Goal: Find specific page/section: Find specific page/section

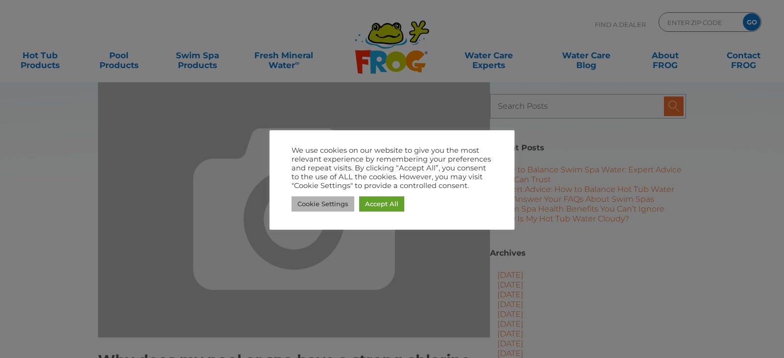
click at [331, 205] on link "Cookie Settings" at bounding box center [323, 204] width 63 height 15
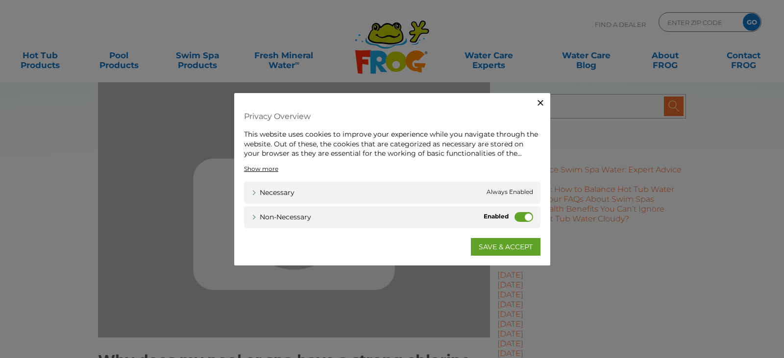
click at [529, 214] on label "Non-necessary" at bounding box center [524, 217] width 19 height 10
click at [0, 0] on input "Non-necessary" at bounding box center [0, 0] width 0 height 0
click at [503, 247] on link "SAVE & ACCEPT" at bounding box center [506, 247] width 70 height 18
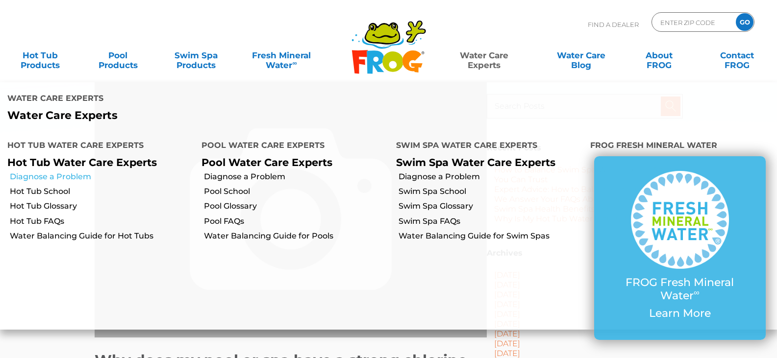
click at [71, 175] on link "Diagnose a Problem" at bounding box center [102, 177] width 184 height 11
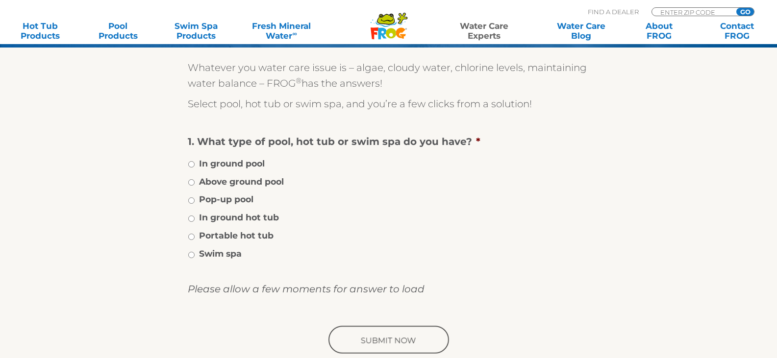
scroll to position [144, 0]
click at [190, 237] on input "Portable hot tub" at bounding box center [191, 236] width 6 height 6
radio input "true"
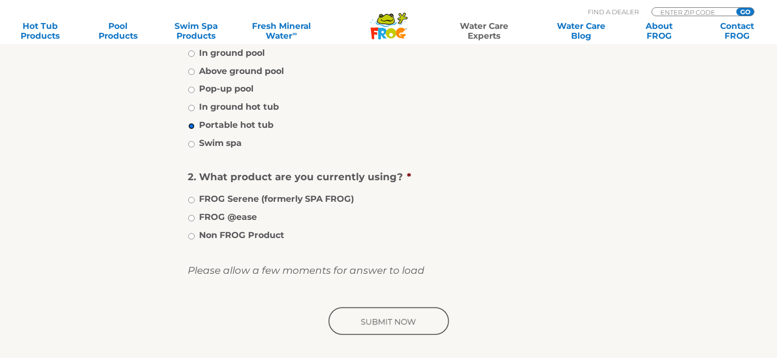
scroll to position [255, 0]
click at [192, 217] on input "FROG @ease" at bounding box center [191, 218] width 6 height 6
radio input "true"
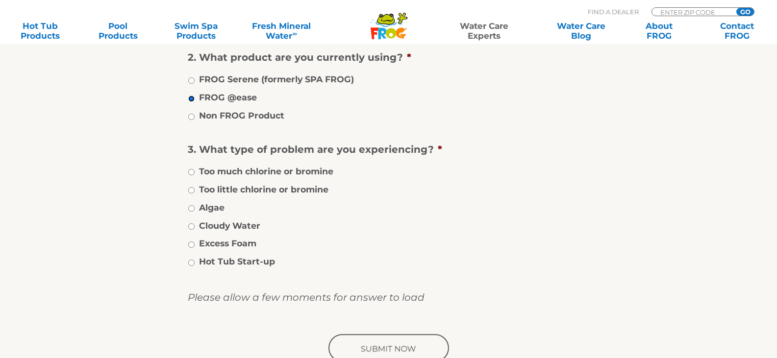
scroll to position [374, 0]
click at [195, 171] on li "Too much chlorine or bromine" at bounding box center [389, 170] width 402 height 14
click at [192, 173] on input "Too much chlorine or bromine" at bounding box center [191, 172] width 6 height 6
radio input "true"
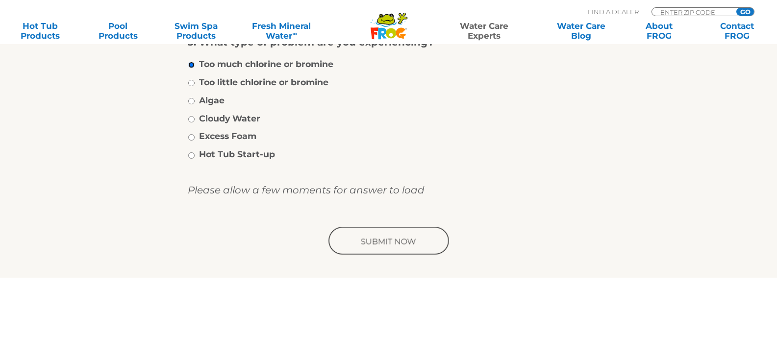
scroll to position [482, 0]
click at [365, 245] on input "image" at bounding box center [388, 240] width 124 height 31
click at [381, 235] on input "image" at bounding box center [388, 240] width 124 height 31
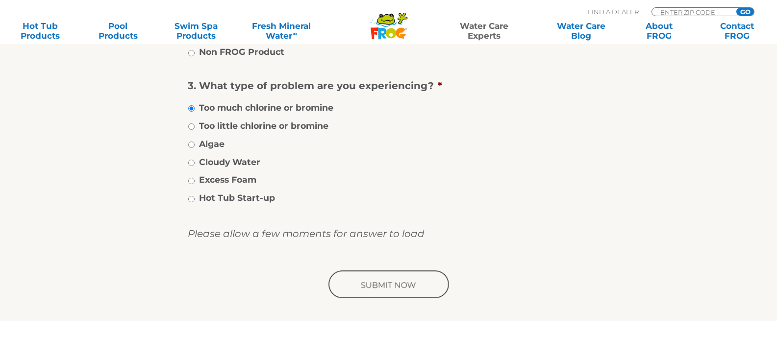
scroll to position [437, 0]
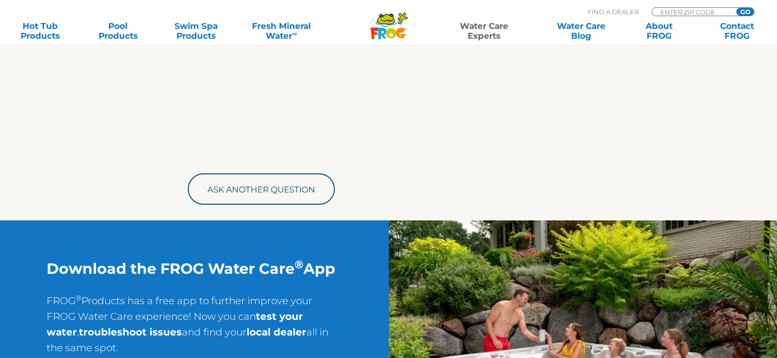
scroll to position [513, 0]
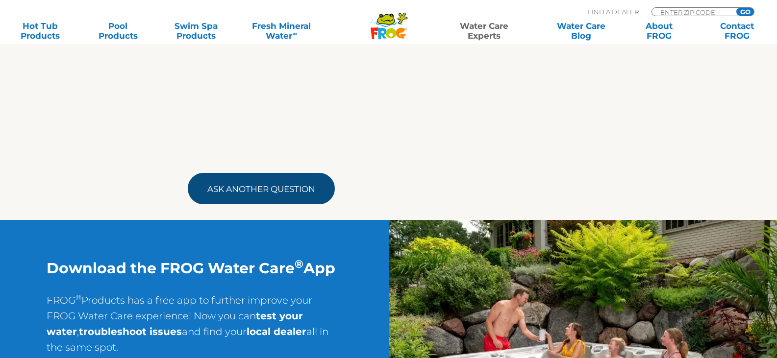
click at [305, 195] on link "Ask Another Question" at bounding box center [261, 188] width 147 height 31
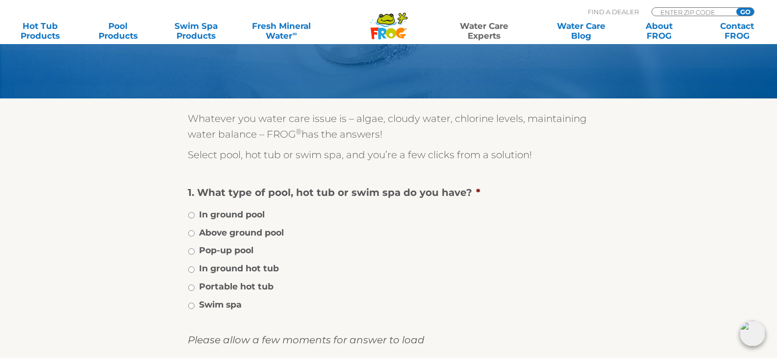
scroll to position [92, 0]
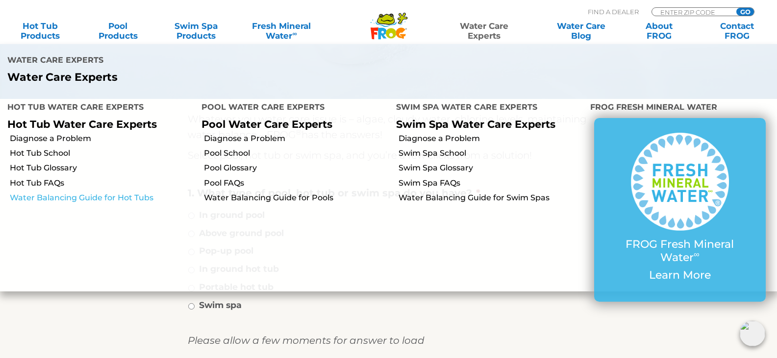
click at [62, 198] on link "Water Balancing Guide for Hot Tubs" at bounding box center [102, 198] width 184 height 11
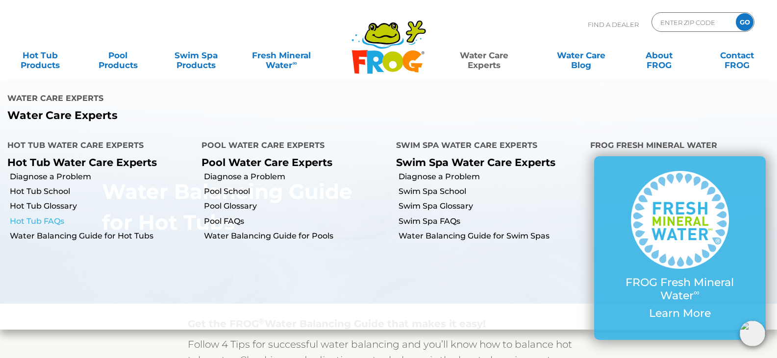
click at [43, 221] on link "Hot Tub FAQs" at bounding box center [102, 221] width 184 height 11
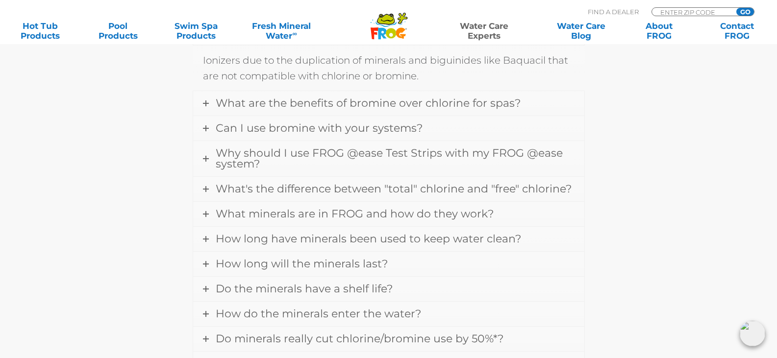
scroll to position [371, 0]
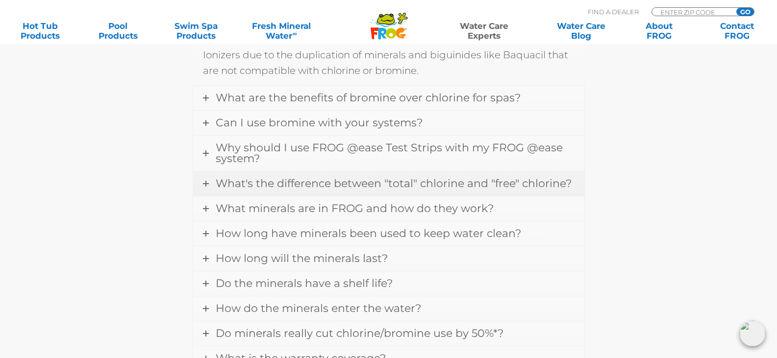
click at [206, 184] on icon at bounding box center [206, 184] width 6 height 6
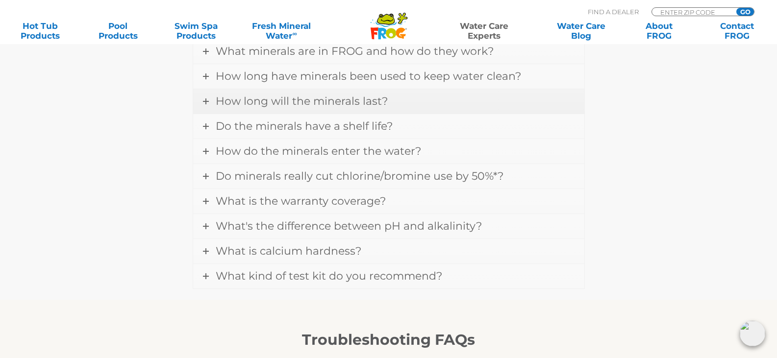
scroll to position [592, 0]
click at [206, 223] on icon at bounding box center [206, 226] width 6 height 6
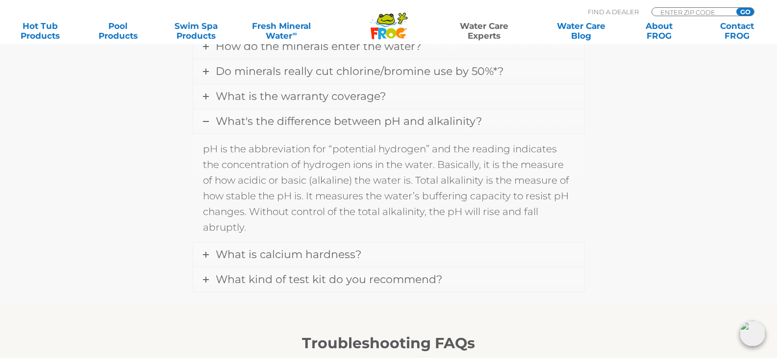
scroll to position [588, 0]
click at [209, 255] on link "What is calcium hardness?" at bounding box center [388, 254] width 391 height 25
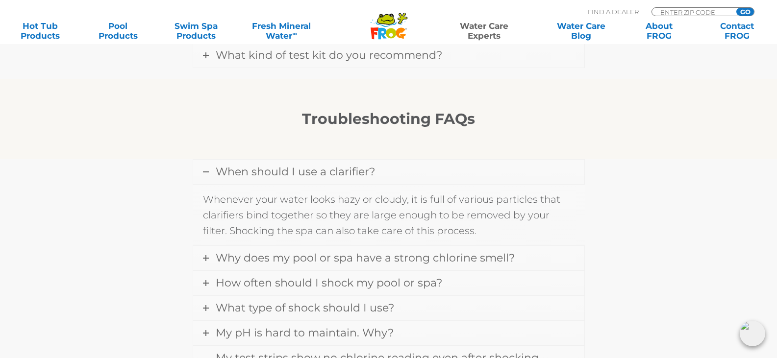
scroll to position [793, 0]
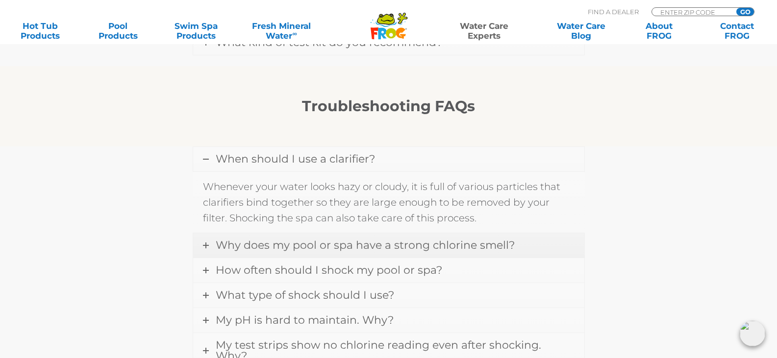
click at [208, 246] on icon at bounding box center [206, 246] width 6 height 6
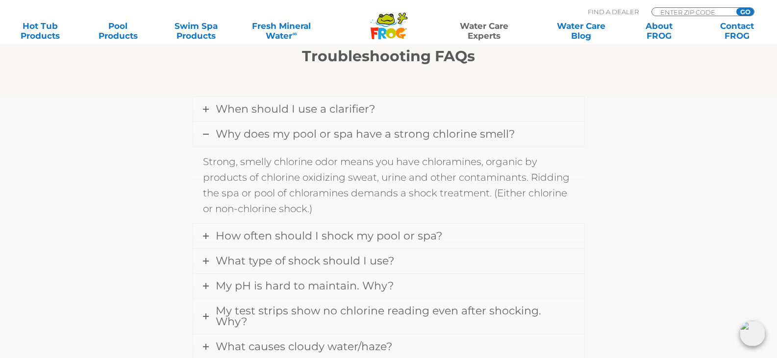
scroll to position [844, 0]
click at [206, 236] on icon at bounding box center [206, 236] width 6 height 6
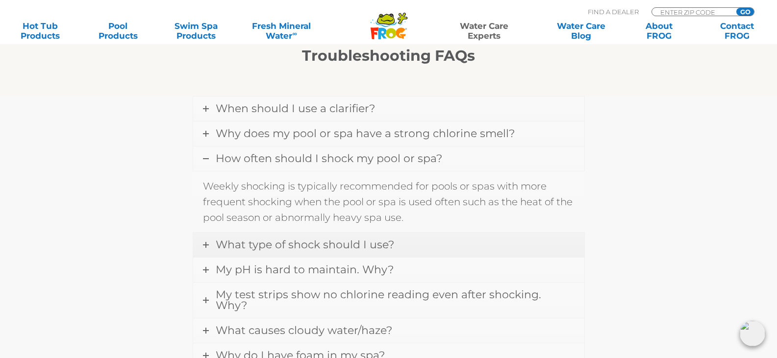
click at [205, 246] on icon at bounding box center [206, 245] width 6 height 6
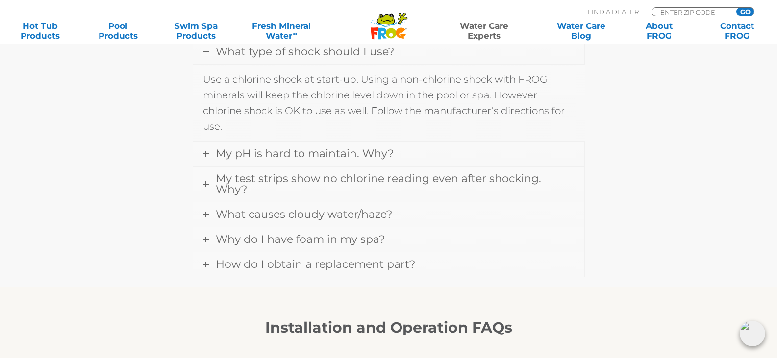
scroll to position [976, 0]
click at [207, 236] on icon at bounding box center [206, 239] width 6 height 6
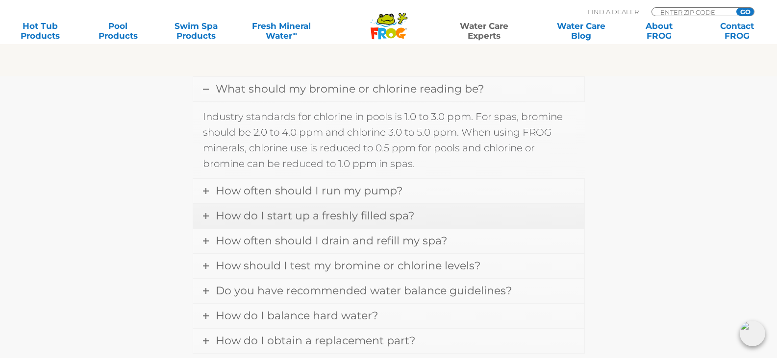
scroll to position [1268, 0]
click at [205, 238] on icon at bounding box center [206, 241] width 6 height 6
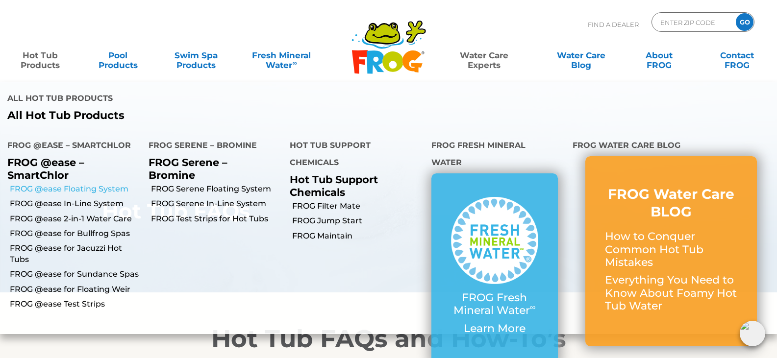
click at [102, 186] on link "FROG @ease Floating System" at bounding box center [75, 189] width 131 height 11
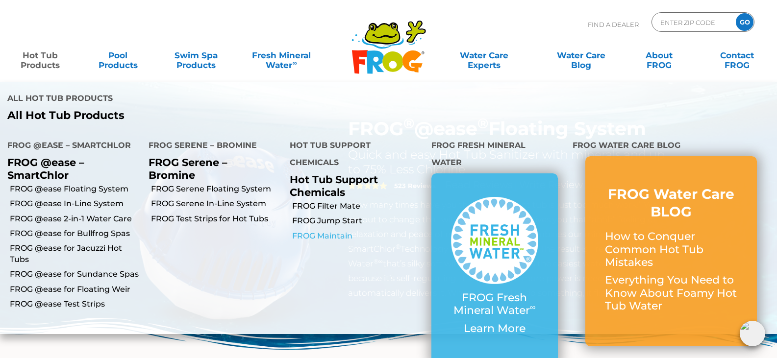
click at [314, 234] on link "FROG Maintain" at bounding box center [357, 236] width 131 height 11
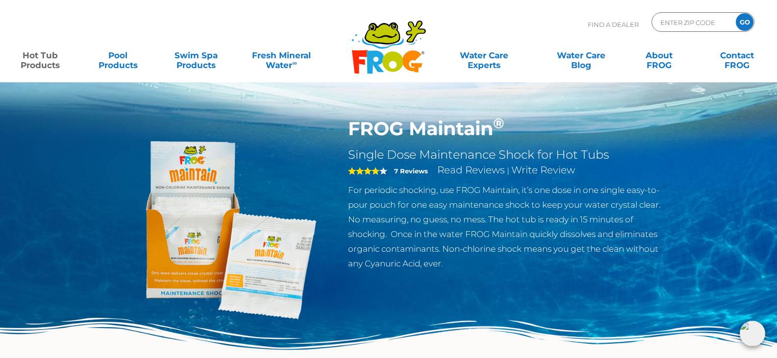
click at [239, 289] on img at bounding box center [221, 230] width 224 height 224
click at [208, 308] on img at bounding box center [221, 230] width 224 height 224
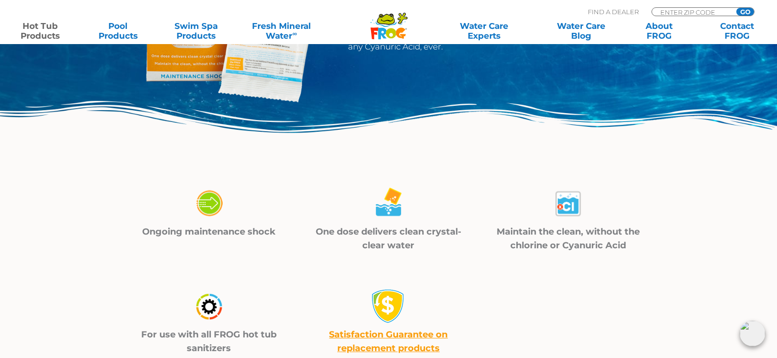
scroll to position [232, 0]
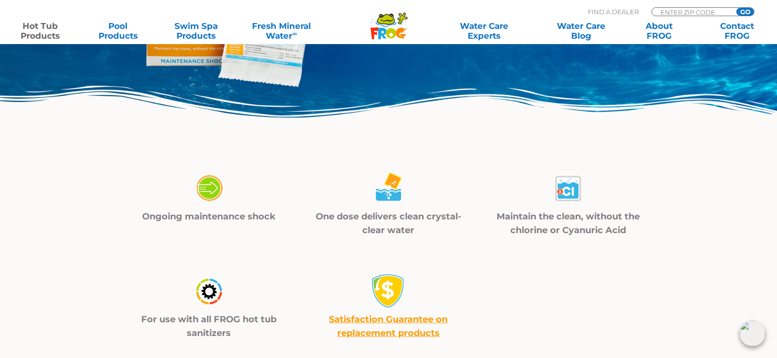
click at [209, 188] on img at bounding box center [209, 188] width 34 height 35
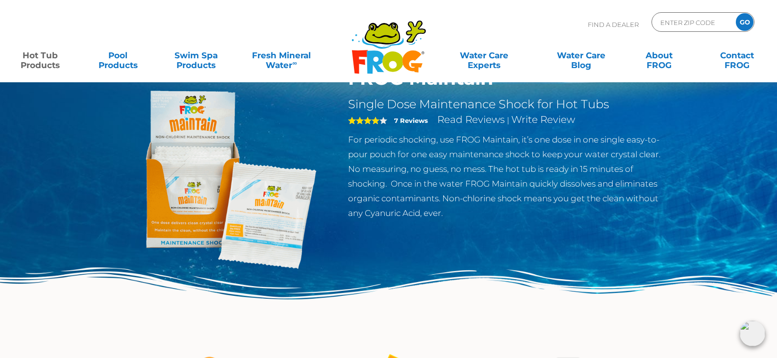
scroll to position [0, 0]
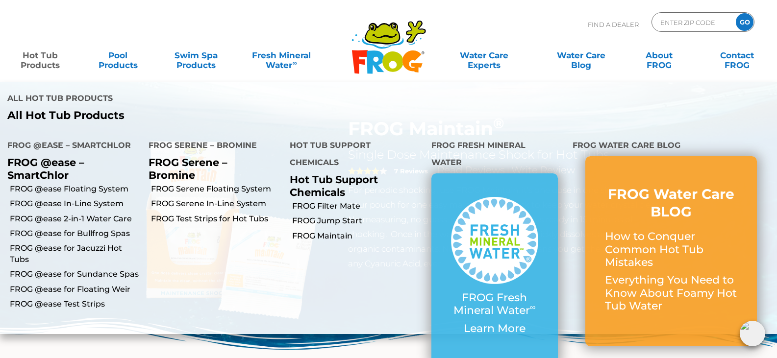
click at [43, 55] on link "Hot Tub Products" at bounding box center [40, 56] width 61 height 20
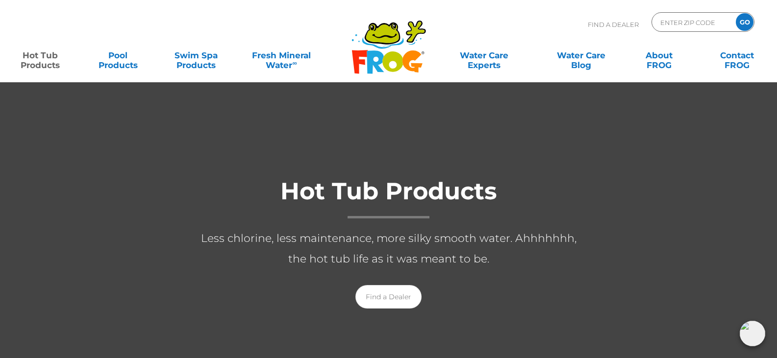
scroll to position [68, 0]
click at [664, 23] on input "Zip Code Form" at bounding box center [692, 22] width 66 height 14
type input "27514"
click at [741, 23] on input "GO" at bounding box center [745, 22] width 18 height 18
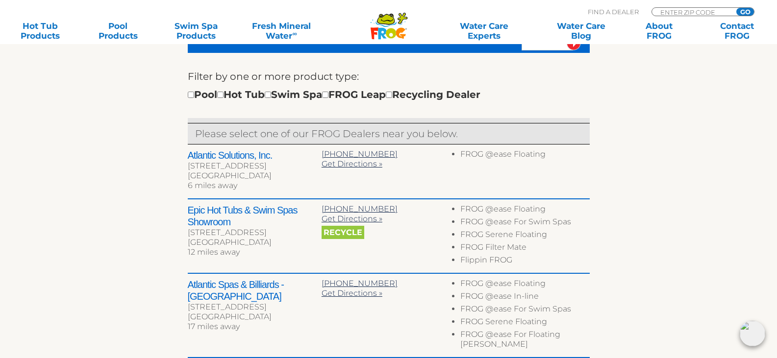
scroll to position [322, 0]
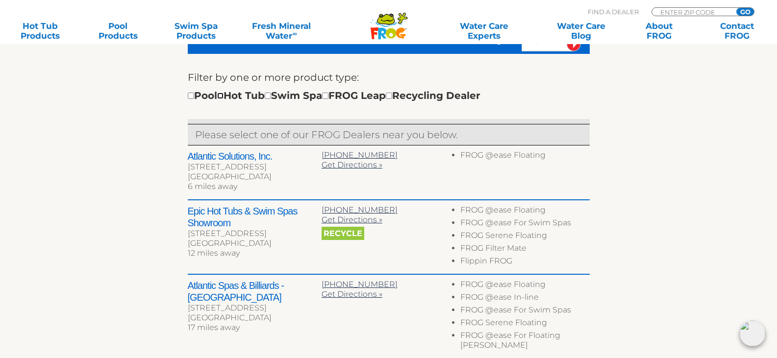
click at [223, 96] on input "checkbox" at bounding box center [220, 96] width 6 height 6
checkbox input "true"
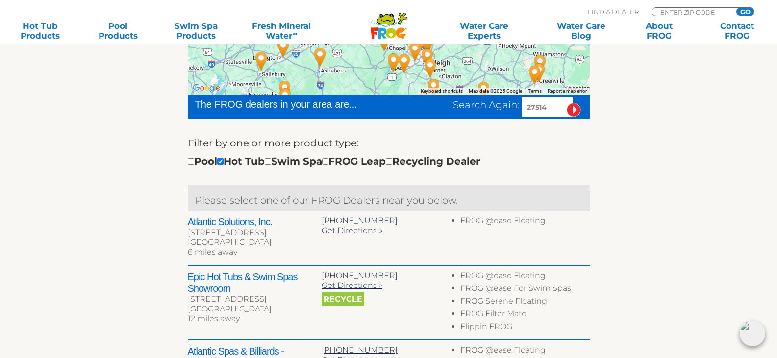
scroll to position [256, 0]
